Goal: Task Accomplishment & Management: Manage account settings

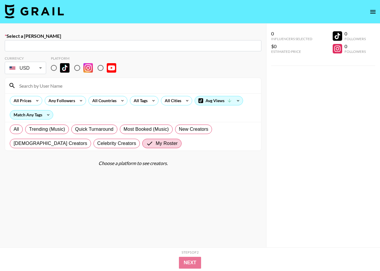
click at [41, 15] on img at bounding box center [34, 11] width 59 height 14
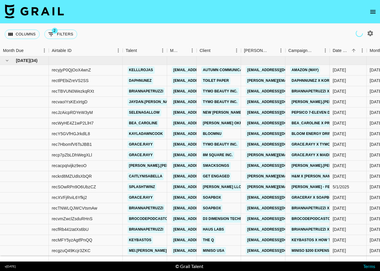
click at [371, 34] on icon "button" at bounding box center [370, 33] width 6 height 6
select select "[DATE]"
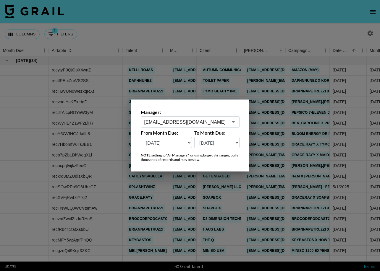
click at [182, 128] on div "Manager: [EMAIL_ADDRESS][DOMAIN_NAME] ​ From Month Due: [DATE] [DATE] '[DATE] M…" at bounding box center [190, 136] width 118 height 72
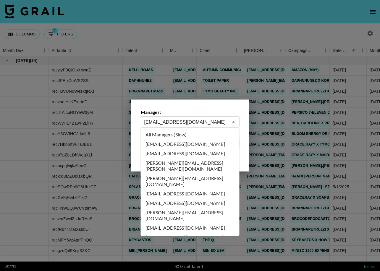
click at [185, 125] on input "[EMAIL_ADDRESS][DOMAIN_NAME]" at bounding box center [186, 122] width 84 height 7
click at [201, 137] on li "All Managers (Slow)" at bounding box center [190, 134] width 99 height 9
type input "All Managers (Slow)"
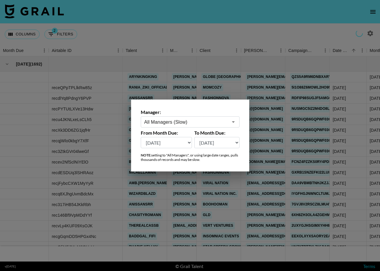
click at [138, 22] on div at bounding box center [190, 135] width 380 height 271
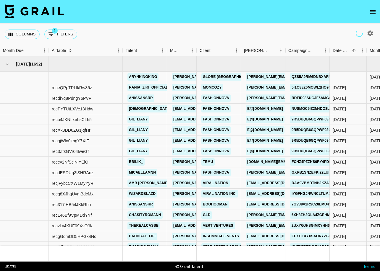
click at [138, 24] on div "Columns 2 Filters + Booking" at bounding box center [190, 34] width 380 height 21
click at [344, 49] on div "Date Created" at bounding box center [340, 51] width 17 height 12
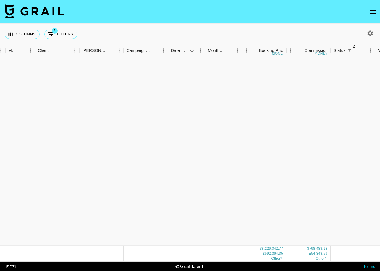
scroll to position [55946, 162]
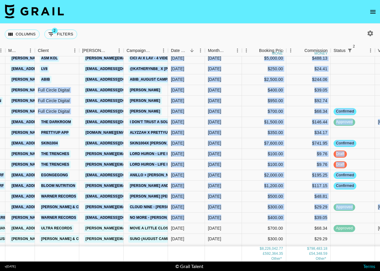
drag, startPoint x: 378, startPoint y: 62, endPoint x: 342, endPoint y: 221, distance: 163.3
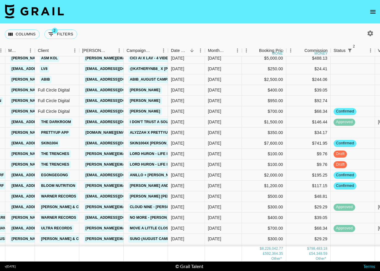
click at [219, 20] on nav at bounding box center [190, 12] width 380 height 24
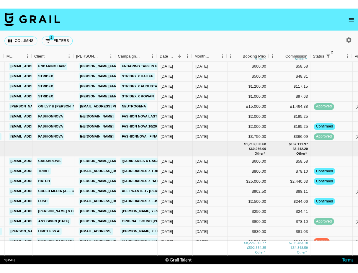
scroll to position [55108, 163]
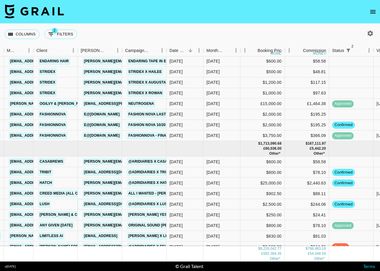
click at [109, 205] on link "[EMAIL_ADDRESS][DOMAIN_NAME]" at bounding box center [115, 204] width 66 height 7
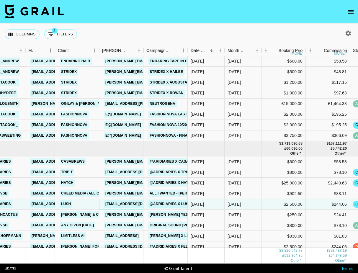
scroll to position [55134, 142]
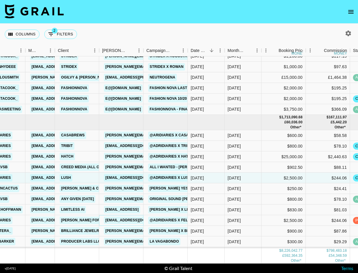
click at [118, 222] on link "[EMAIL_ADDRESS][DOMAIN_NAME]" at bounding box center [137, 220] width 66 height 7
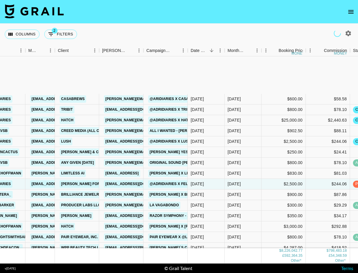
scroll to position [55225, 142]
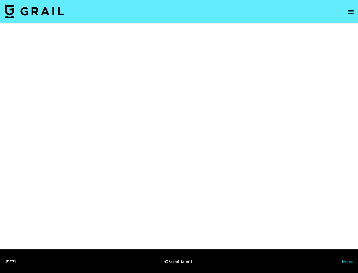
select select "Brand"
